Goal: Task Accomplishment & Management: Use online tool/utility

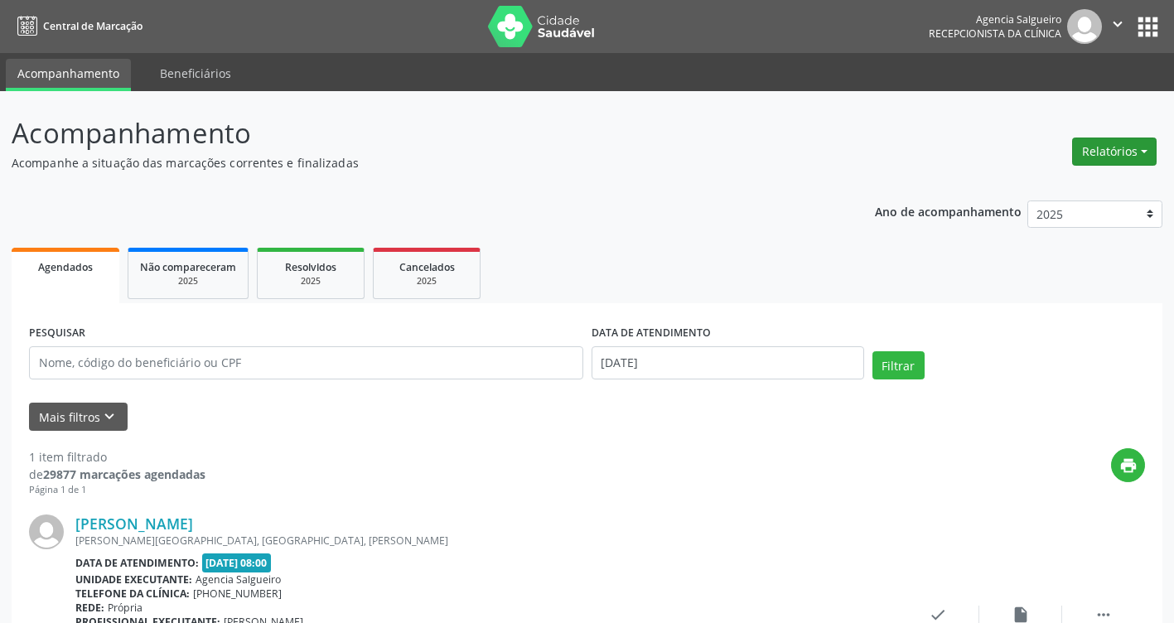
click at [1145, 150] on button "Relatórios" at bounding box center [1115, 152] width 85 height 28
click at [1048, 187] on link "Agendamentos" at bounding box center [1069, 187] width 178 height 23
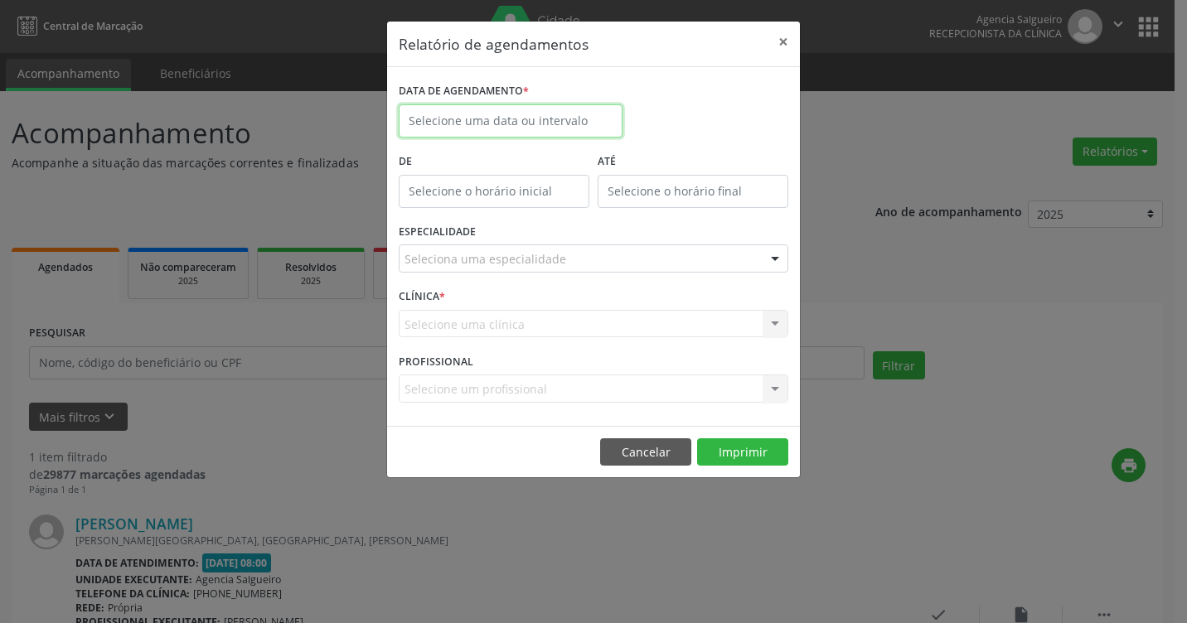
click at [528, 124] on input "text" at bounding box center [511, 120] width 224 height 33
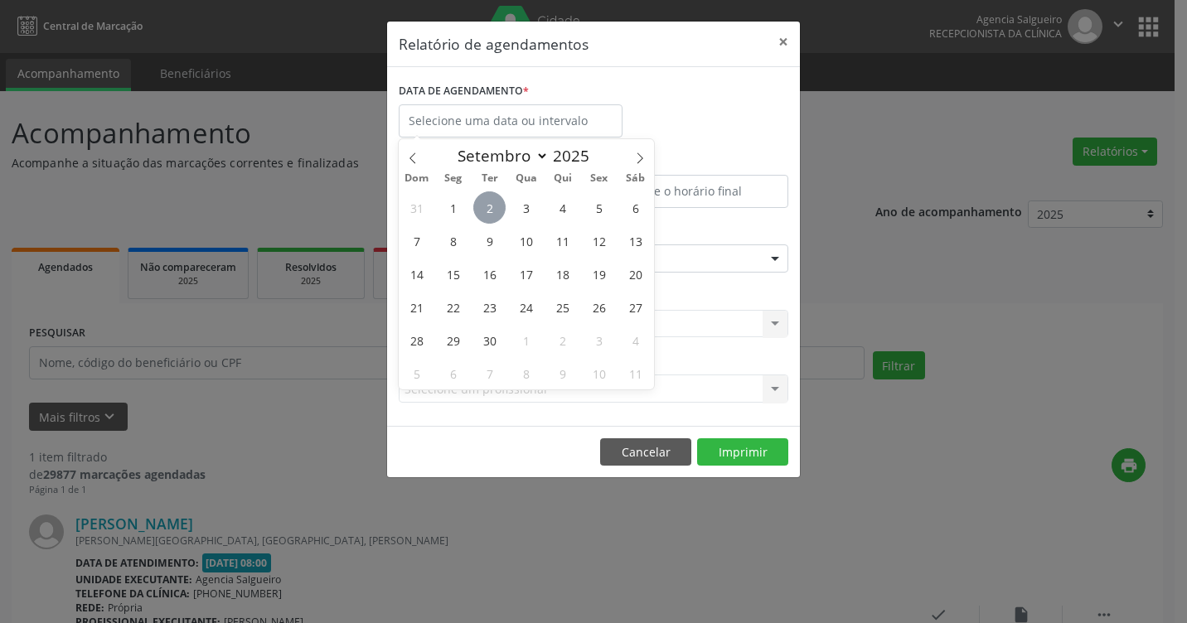
click at [492, 208] on span "2" at bounding box center [489, 207] width 32 height 32
type input "[DATE]"
click at [492, 208] on span "2" at bounding box center [489, 207] width 32 height 32
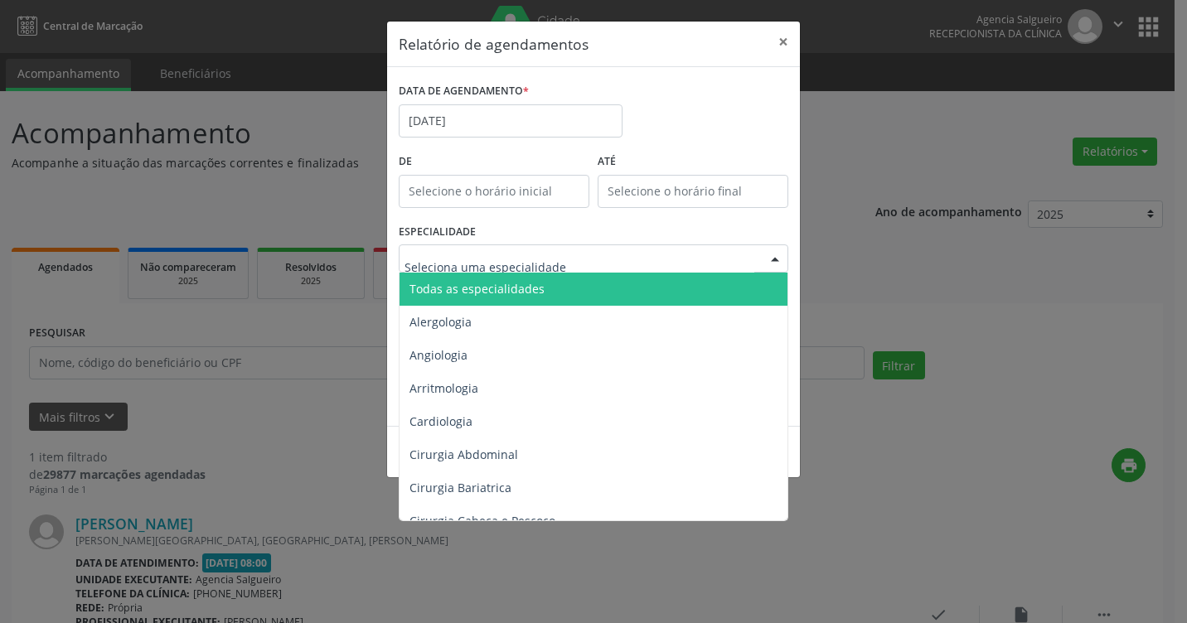
click at [775, 259] on div at bounding box center [775, 259] width 25 height 28
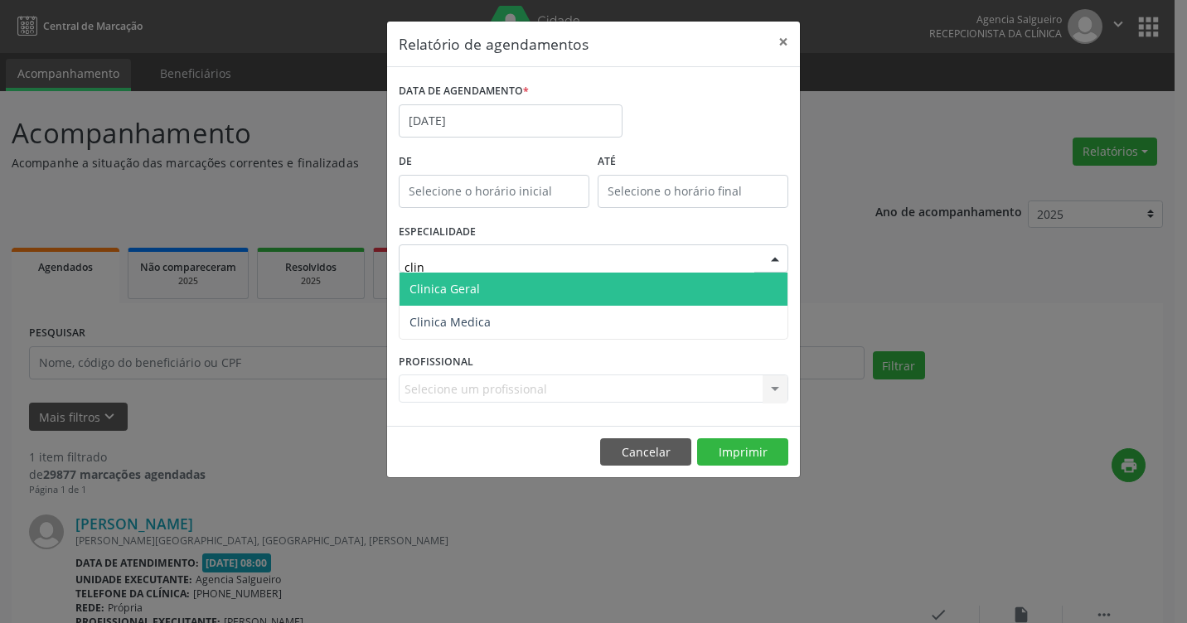
type input "clini"
click at [694, 288] on span "Clinica Geral" at bounding box center [594, 289] width 388 height 33
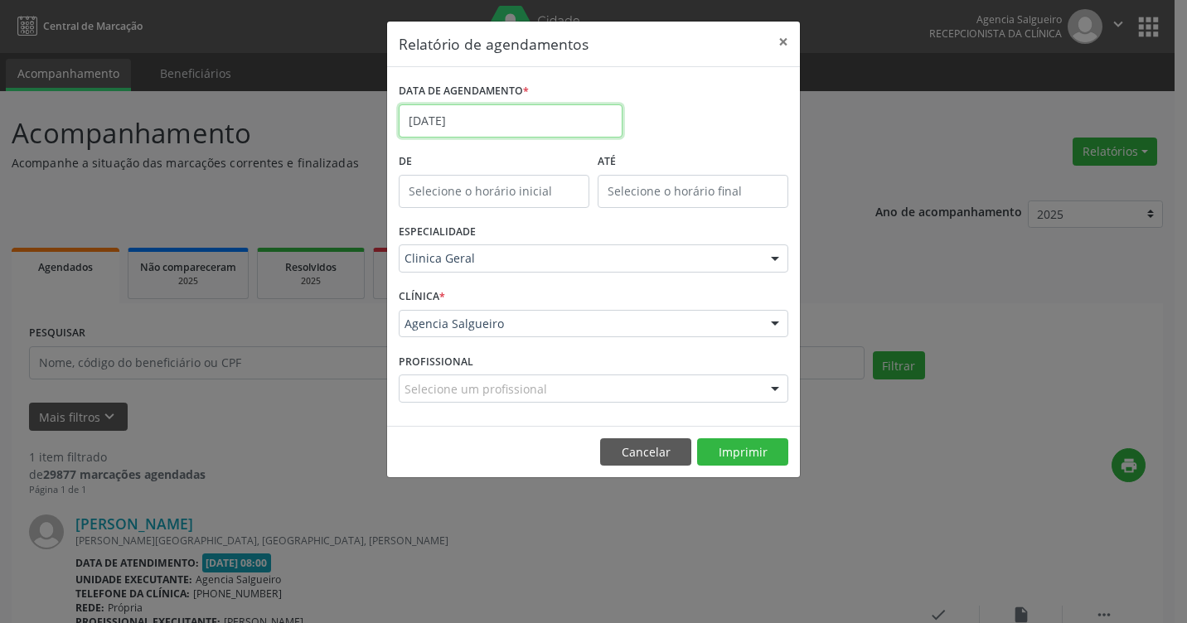
click at [493, 125] on input "[DATE]" at bounding box center [511, 120] width 224 height 33
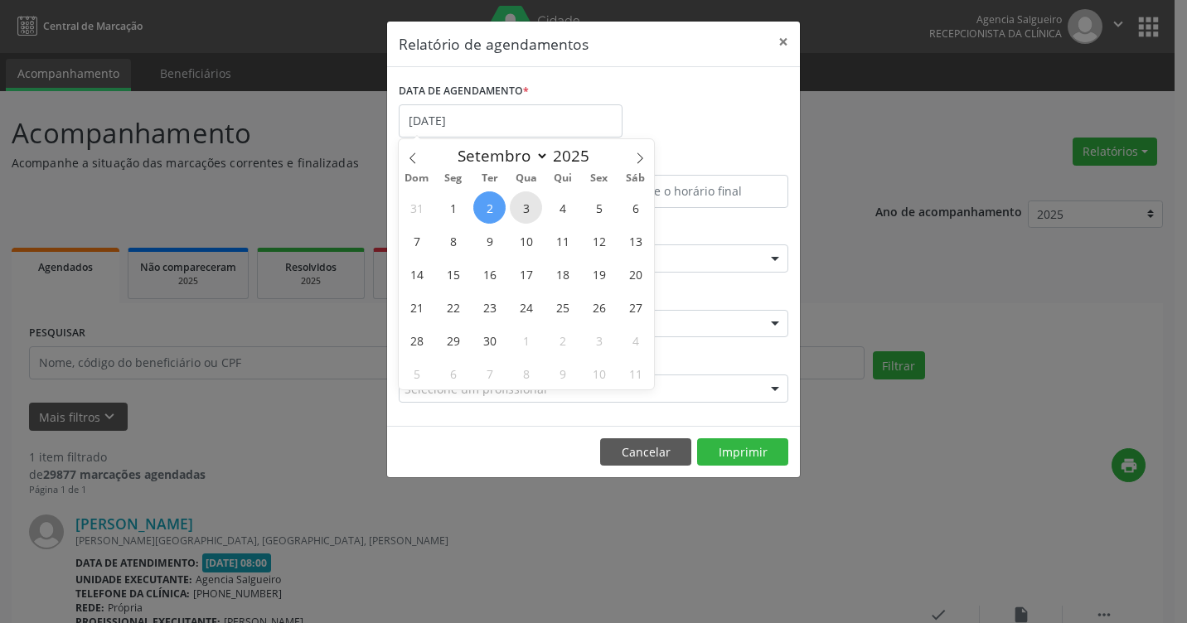
click at [524, 206] on span "3" at bounding box center [526, 207] width 32 height 32
type input "[DATE]"
click at [524, 206] on span "3" at bounding box center [526, 207] width 32 height 32
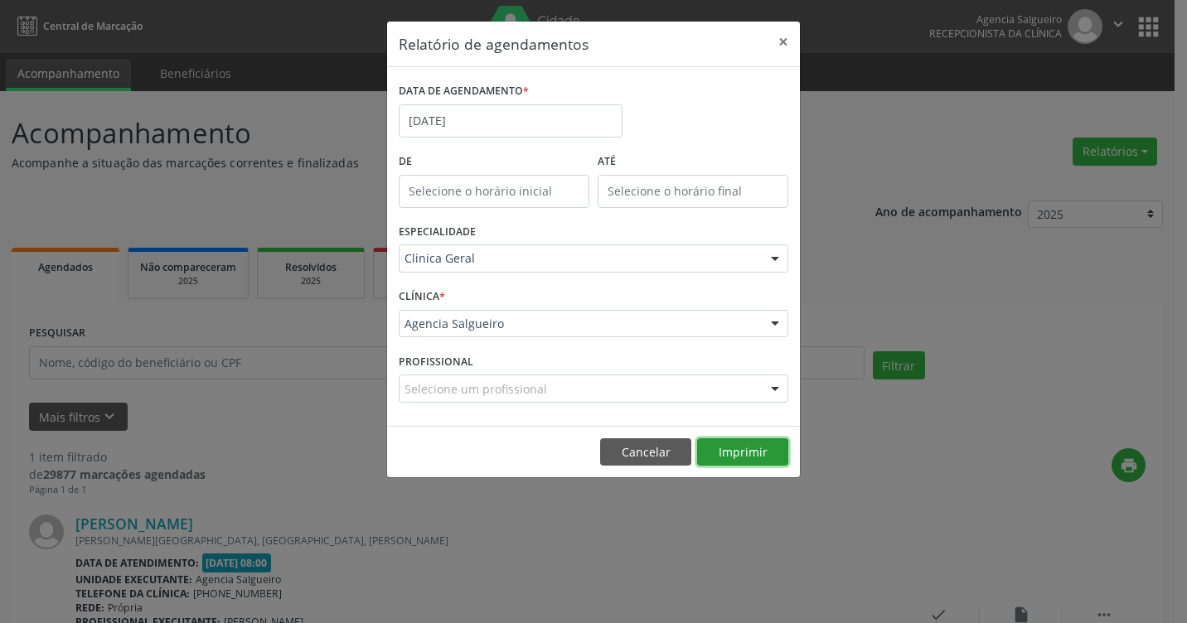
click at [752, 455] on button "Imprimir" at bounding box center [742, 452] width 91 height 28
